Goal: Information Seeking & Learning: Learn about a topic

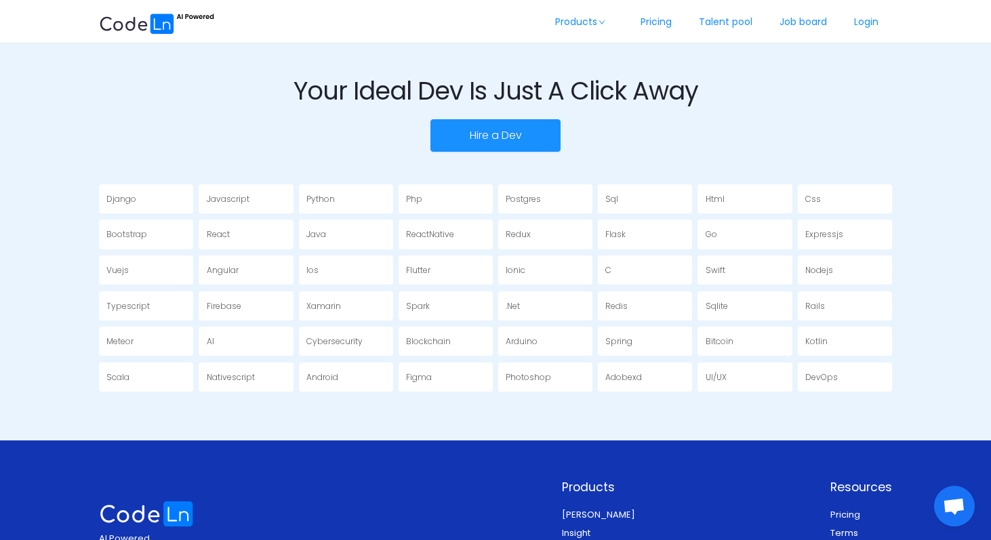
scroll to position [2332, 0]
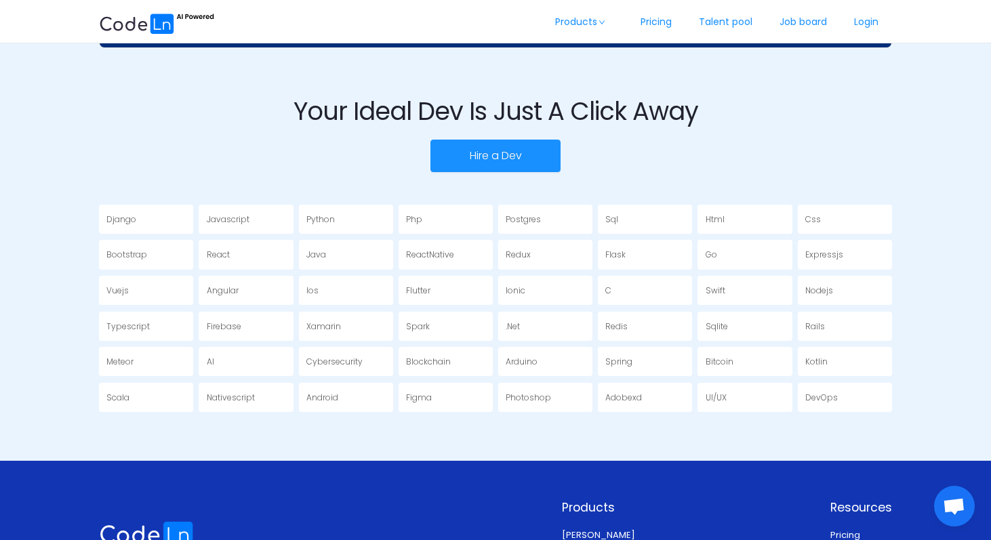
click at [445, 205] on div "Php" at bounding box center [446, 219] width 94 height 29
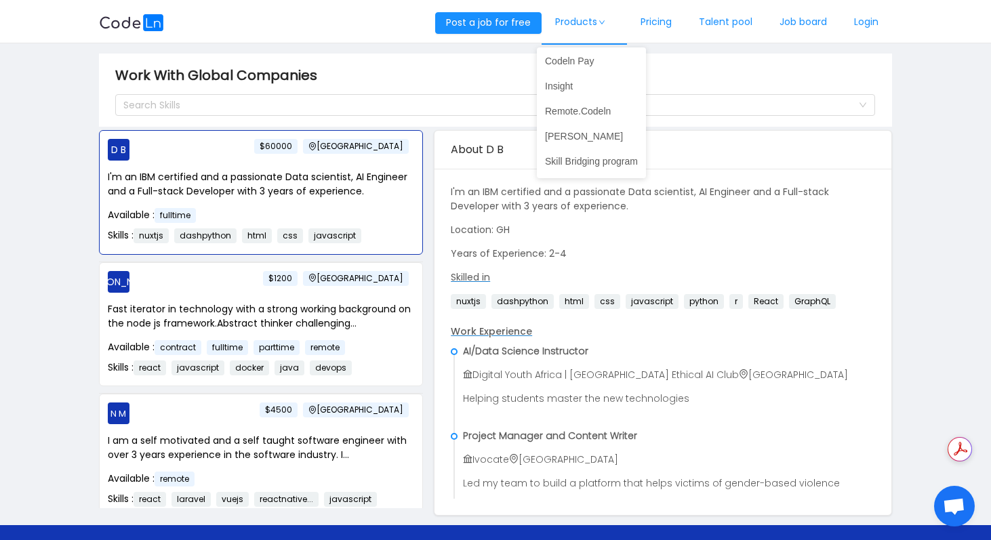
click at [593, 22] on link "Products" at bounding box center [584, 22] width 85 height 45
click at [661, 23] on link "Pricing" at bounding box center [656, 22] width 58 height 45
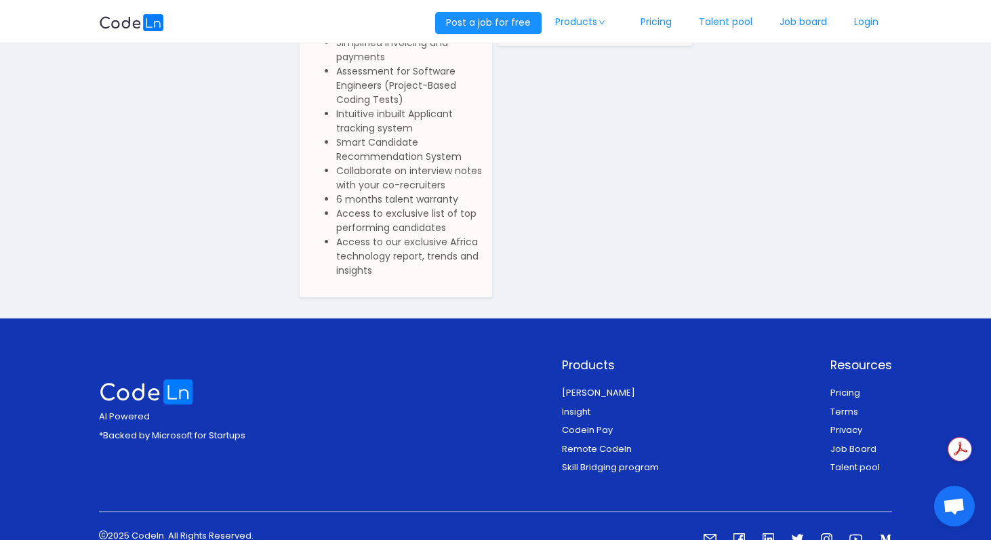
scroll to position [390, 0]
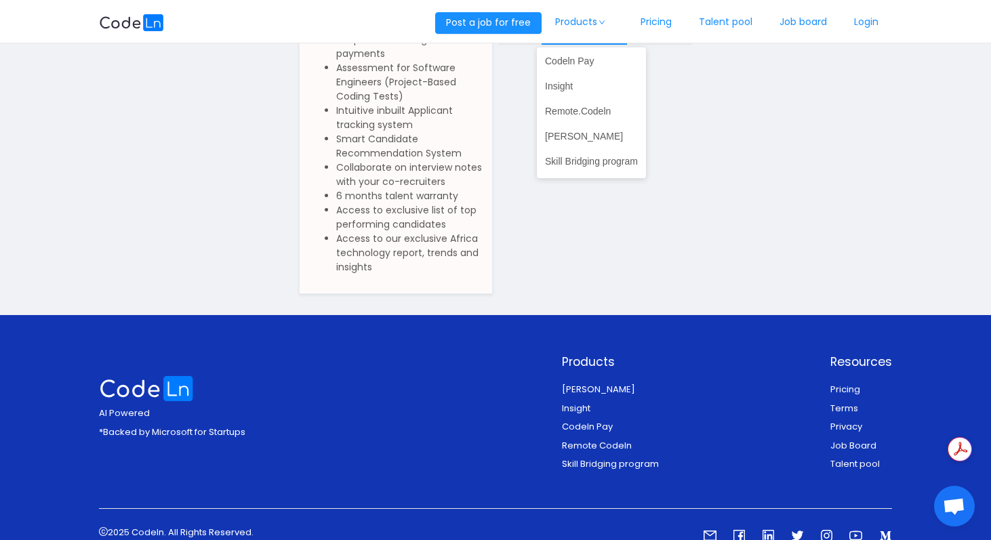
click at [583, 12] on link "Products" at bounding box center [584, 22] width 85 height 45
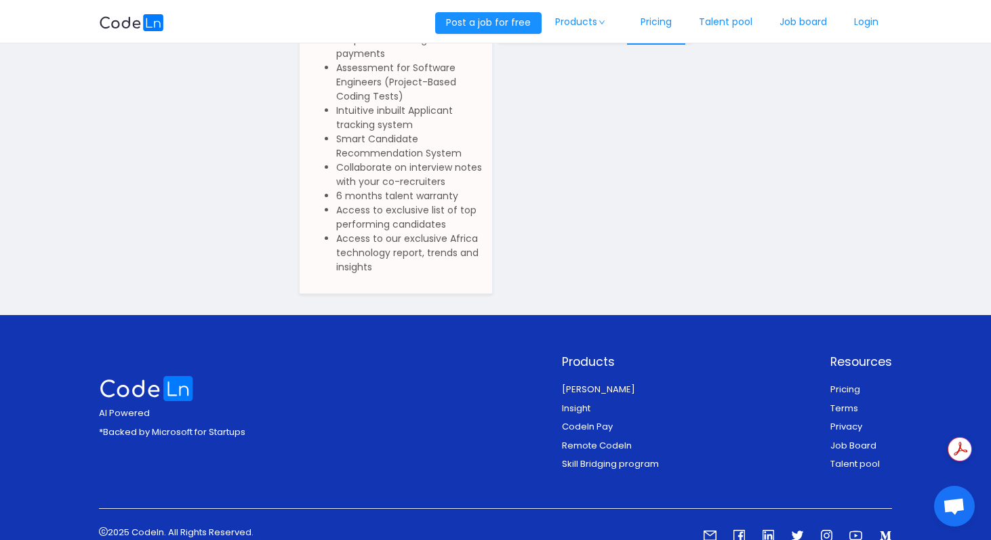
click at [666, 20] on link "Pricing" at bounding box center [656, 22] width 58 height 45
click at [737, 26] on link "Talent pool" at bounding box center [725, 22] width 81 height 45
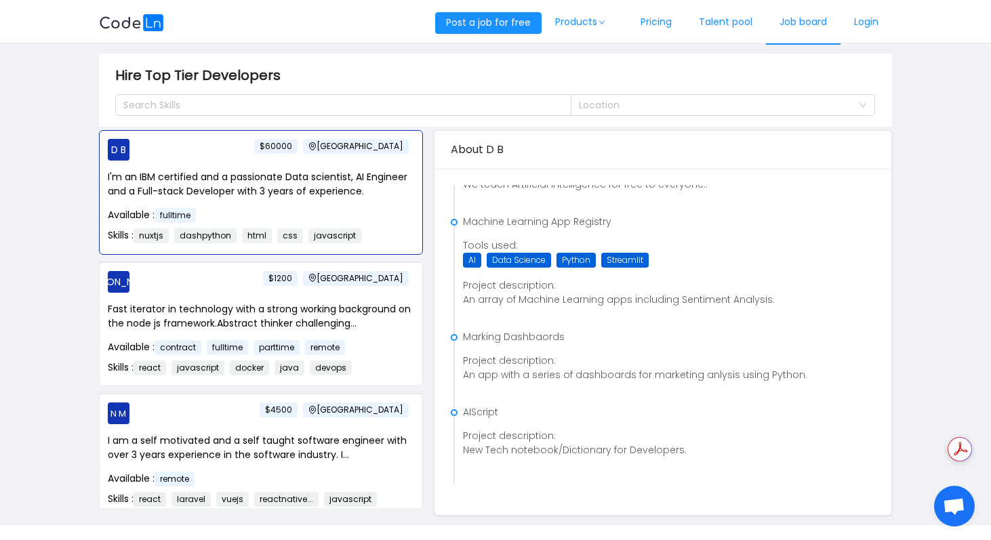
click at [799, 21] on link "Job board" at bounding box center [803, 22] width 75 height 45
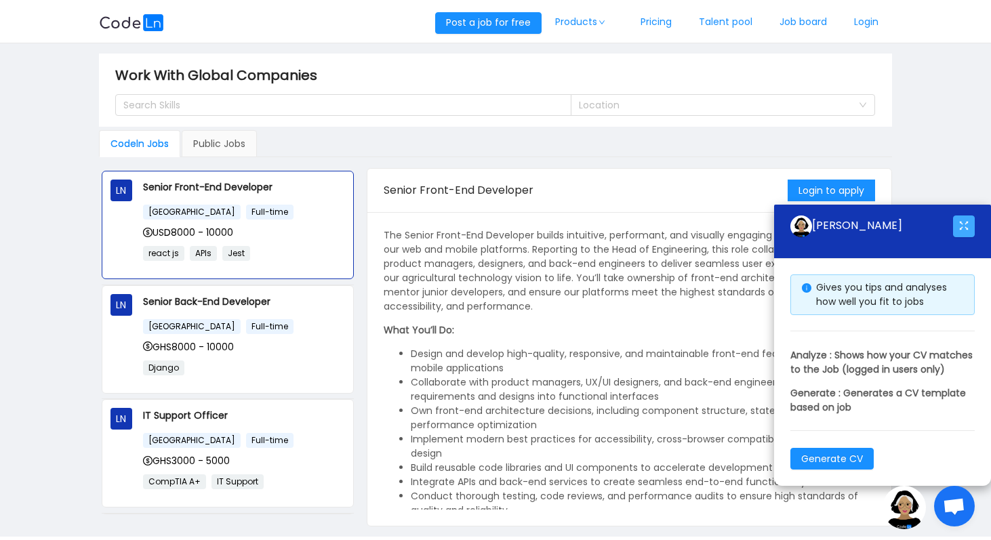
click at [965, 216] on button "button" at bounding box center [964, 227] width 22 height 22
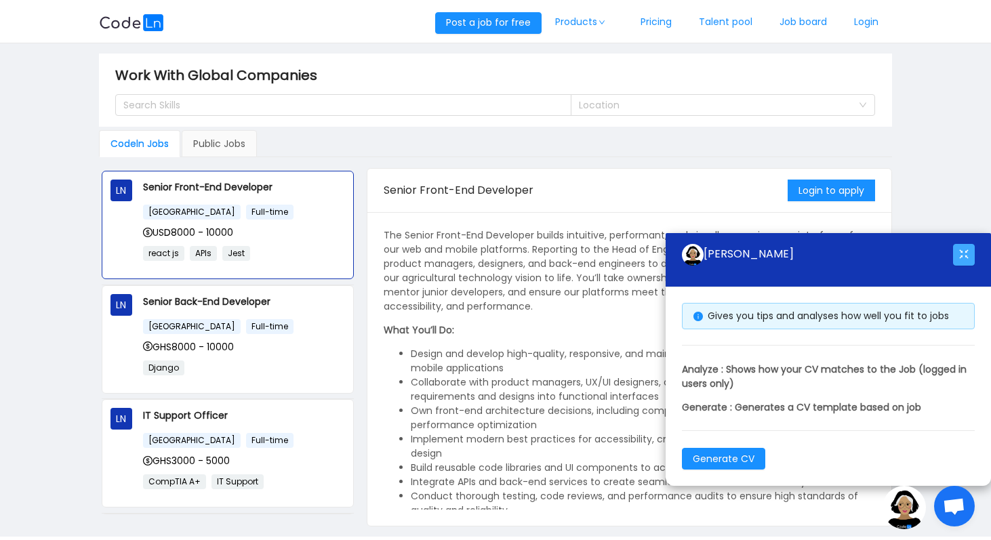
click at [966, 254] on button "button" at bounding box center [964, 255] width 22 height 22
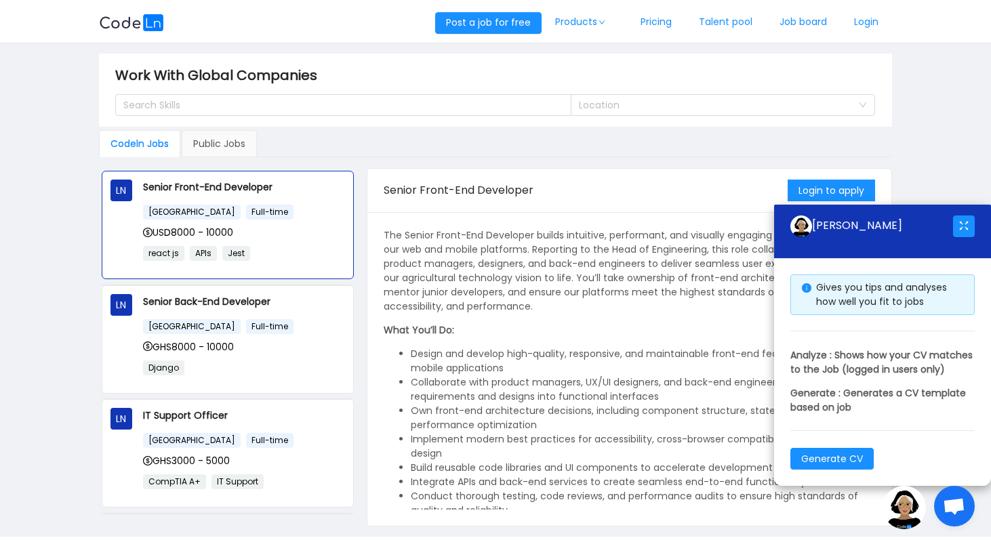
click at [960, 512] on span "Open chat" at bounding box center [954, 507] width 22 height 19
click at [912, 507] on img at bounding box center [904, 507] width 43 height 43
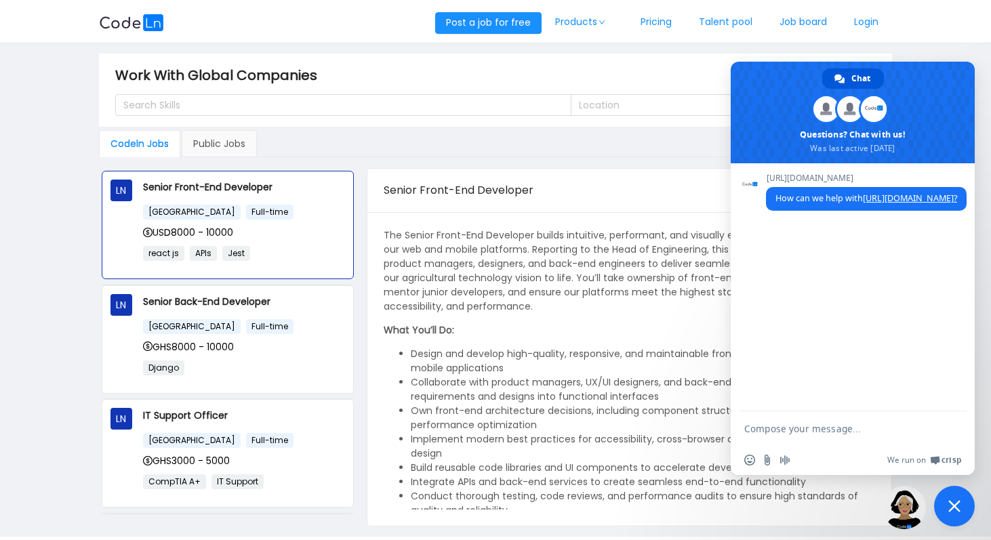
click at [912, 507] on img at bounding box center [904, 507] width 43 height 43
click at [910, 512] on img at bounding box center [904, 507] width 43 height 43
click at [950, 506] on span "Close chat" at bounding box center [954, 506] width 12 height 12
